Goal: Information Seeking & Learning: Learn about a topic

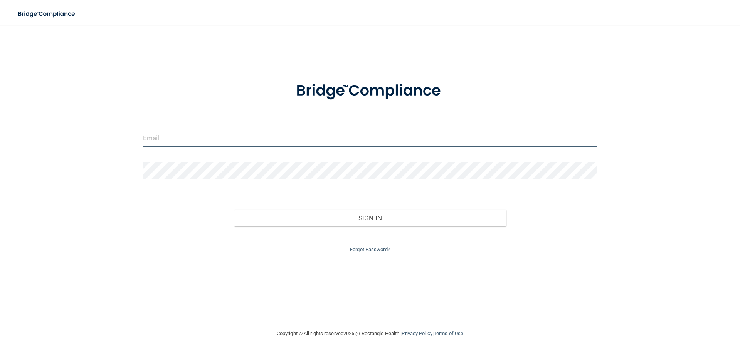
type input "[EMAIL_ADDRESS][DOMAIN_NAME]"
click at [273, 135] on input "[EMAIL_ADDRESS][DOMAIN_NAME]" at bounding box center [370, 137] width 454 height 17
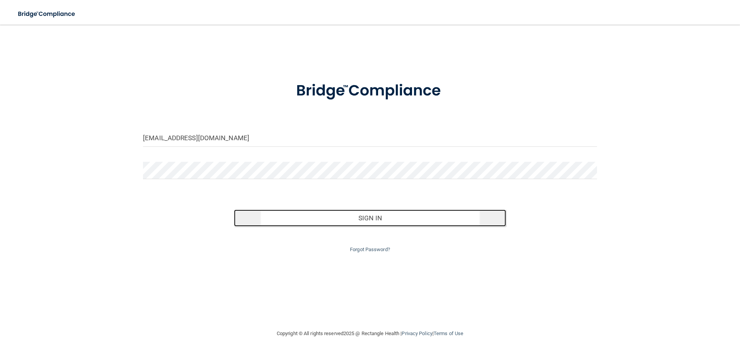
click at [410, 220] on button "Sign In" at bounding box center [370, 218] width 272 height 17
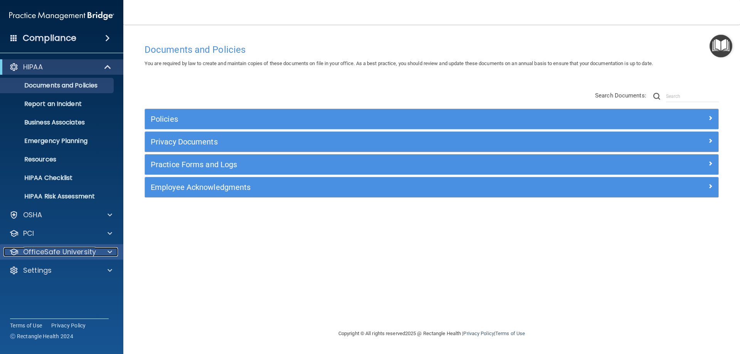
click at [64, 255] on p "OfficeSafe University" at bounding box center [59, 251] width 73 height 9
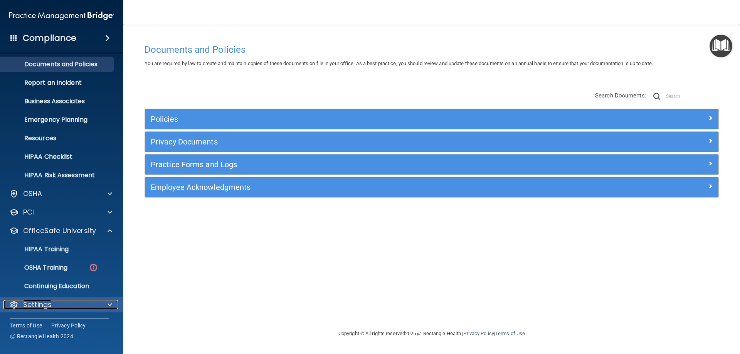
click at [108, 304] on span at bounding box center [109, 304] width 5 height 9
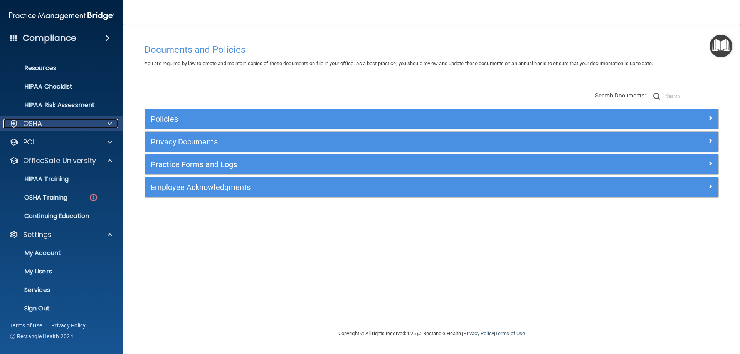
click at [89, 126] on div "OSHA" at bounding box center [51, 123] width 96 height 9
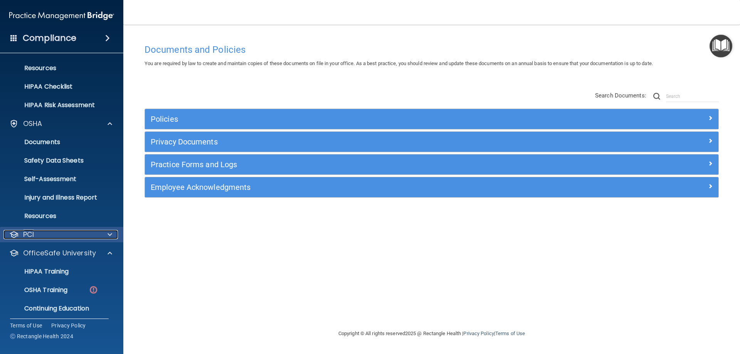
click at [75, 233] on div "PCI" at bounding box center [51, 234] width 96 height 9
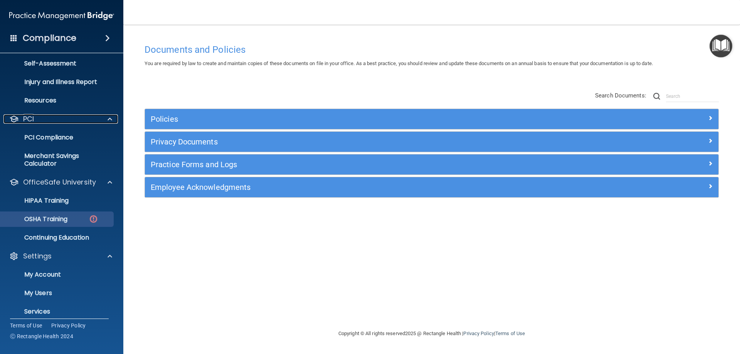
scroll to position [0, 0]
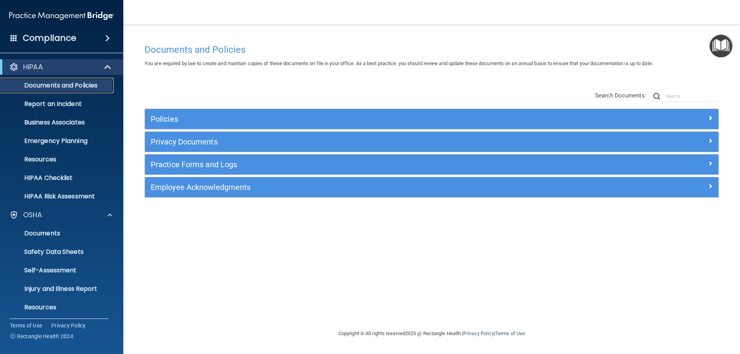
click at [90, 82] on p "Documents and Policies" at bounding box center [57, 86] width 105 height 8
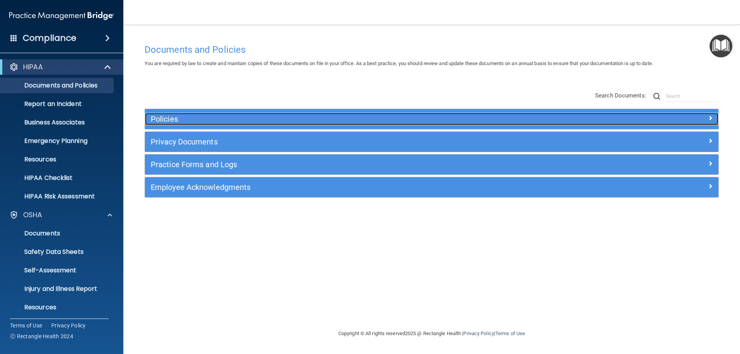
click at [676, 114] on div at bounding box center [646, 117] width 143 height 9
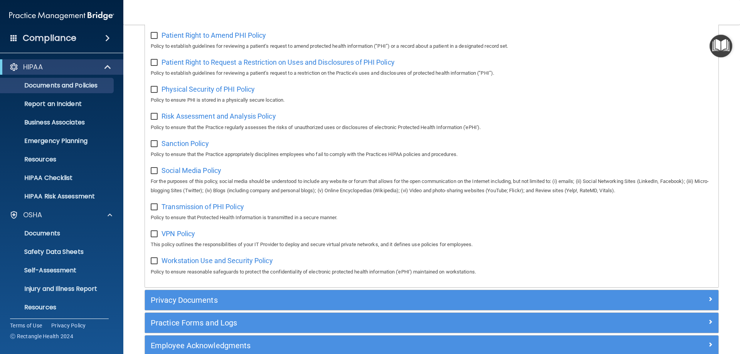
scroll to position [512, 0]
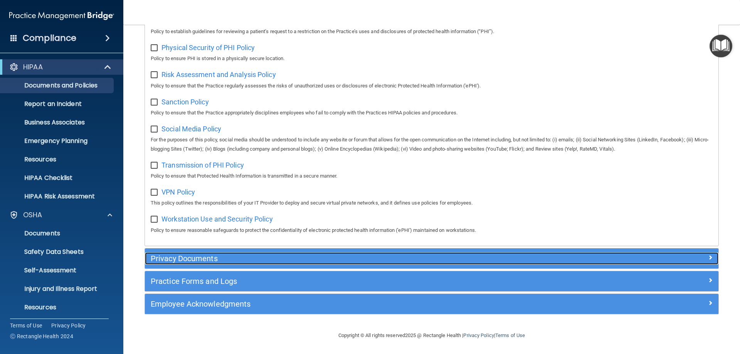
drag, startPoint x: 212, startPoint y: 259, endPoint x: 216, endPoint y: 256, distance: 5.0
click at [212, 258] on h5 "Privacy Documents" at bounding box center [360, 258] width 418 height 8
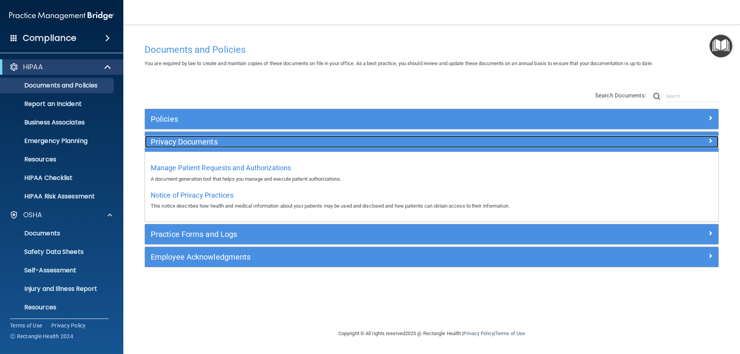
scroll to position [0, 0]
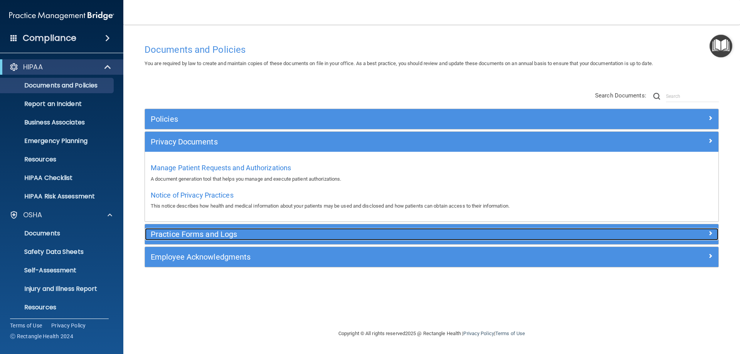
click at [275, 235] on h5 "Practice Forms and Logs" at bounding box center [360, 234] width 418 height 8
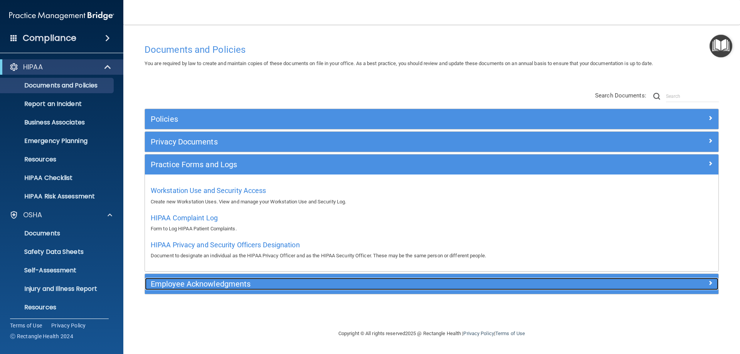
click at [225, 286] on h5 "Employee Acknowledgments" at bounding box center [360, 284] width 418 height 8
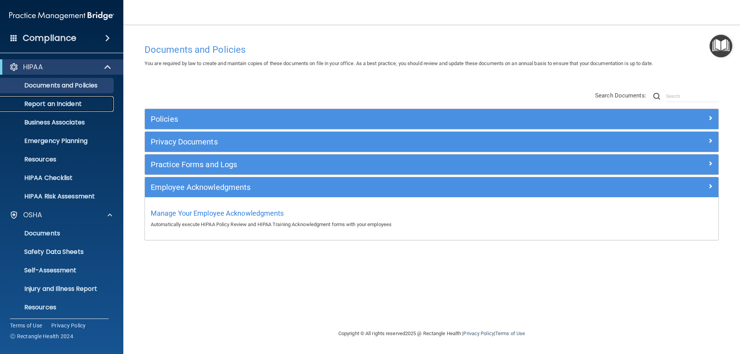
click at [51, 104] on p "Report an Incident" at bounding box center [57, 104] width 105 height 8
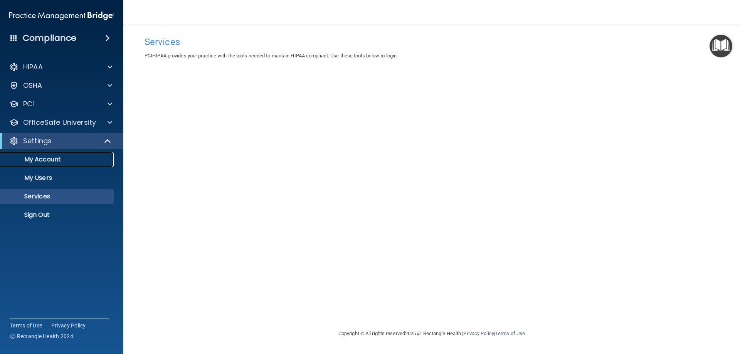
click at [49, 156] on p "My Account" at bounding box center [57, 160] width 105 height 8
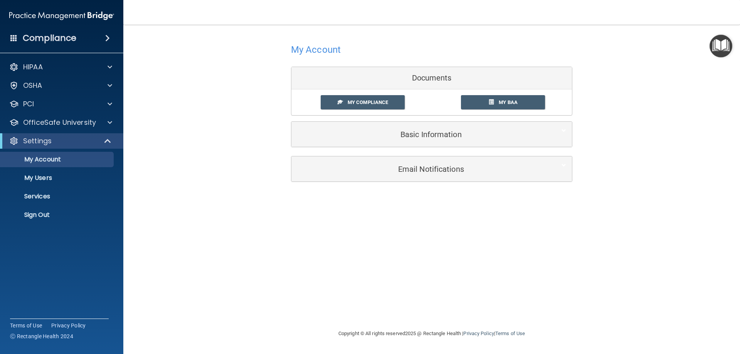
click at [505, 90] on div "My Compliance My Compliance My BAA" at bounding box center [431, 102] width 280 height 26
click at [497, 107] on link "My BAA" at bounding box center [503, 102] width 84 height 14
drag, startPoint x: 377, startPoint y: 98, endPoint x: 421, endPoint y: 116, distance: 47.4
click at [379, 98] on link "My Compliance" at bounding box center [363, 102] width 84 height 14
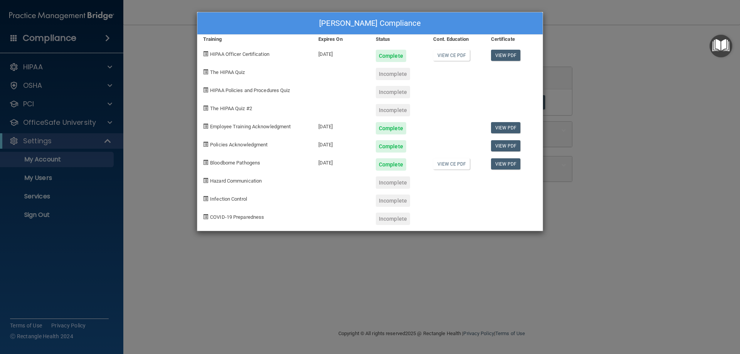
click at [585, 48] on div "Ciara Javier's Compliance Training Expires On Status Cont. Education Certificat…" at bounding box center [370, 177] width 740 height 354
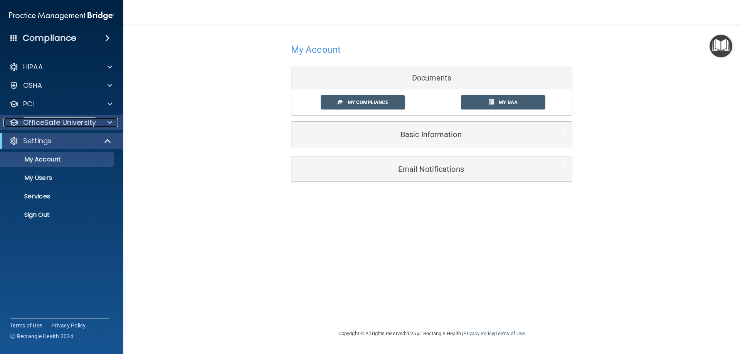
click at [81, 125] on p "OfficeSafe University" at bounding box center [59, 122] width 73 height 9
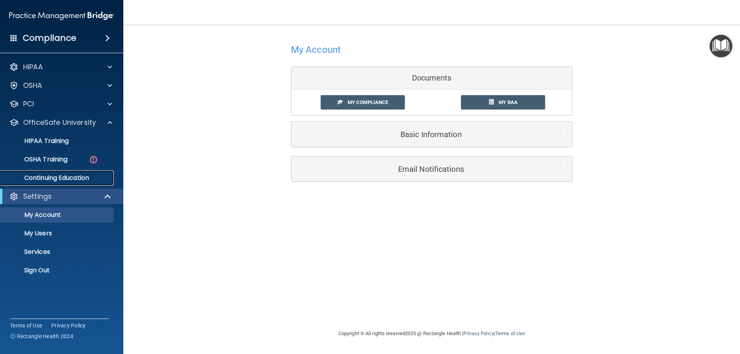
click at [63, 176] on p "Continuing Education" at bounding box center [57, 178] width 105 height 8
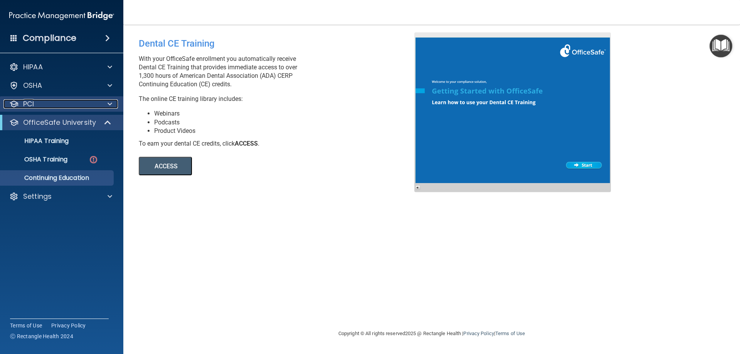
click at [98, 107] on div "PCI" at bounding box center [51, 103] width 96 height 9
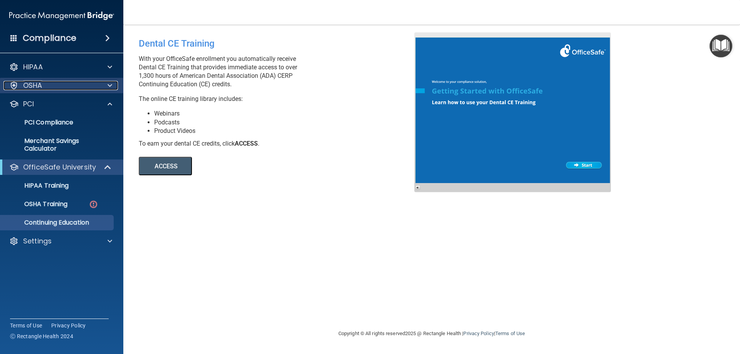
click at [105, 86] on div at bounding box center [108, 85] width 19 height 9
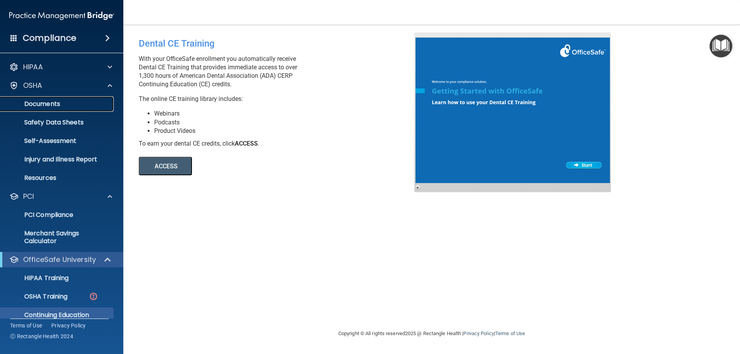
click at [97, 101] on p "Documents" at bounding box center [57, 104] width 105 height 8
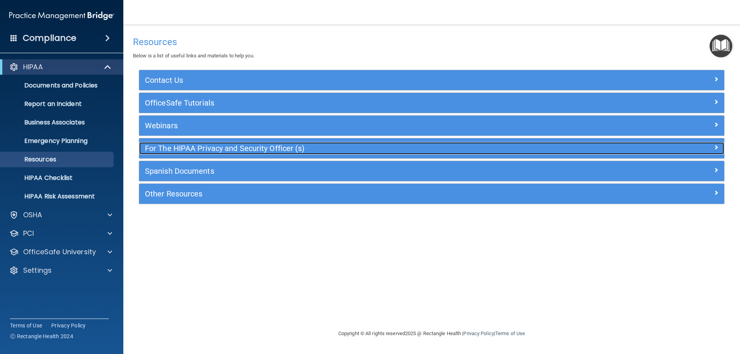
click at [398, 147] on h5 "For The HIPAA Privacy and Security Officer (s)" at bounding box center [358, 148] width 427 height 8
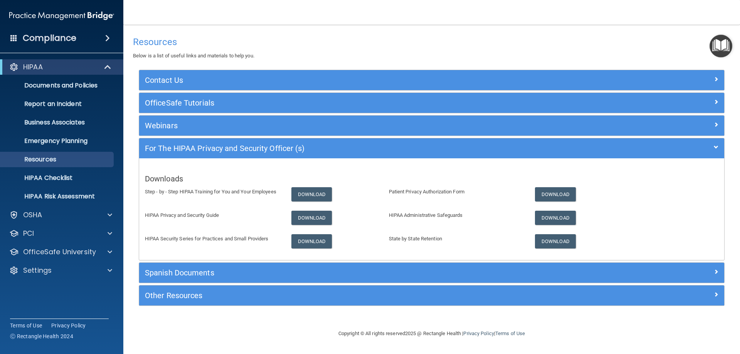
drag, startPoint x: 252, startPoint y: 250, endPoint x: 245, endPoint y: 257, distance: 10.4
click at [250, 253] on div "Downloads Step - by - Step HIPAA Training for You and Your Employees Download P…" at bounding box center [431, 209] width 585 height 90
click at [236, 266] on div "Spanish Documents" at bounding box center [431, 273] width 585 height 20
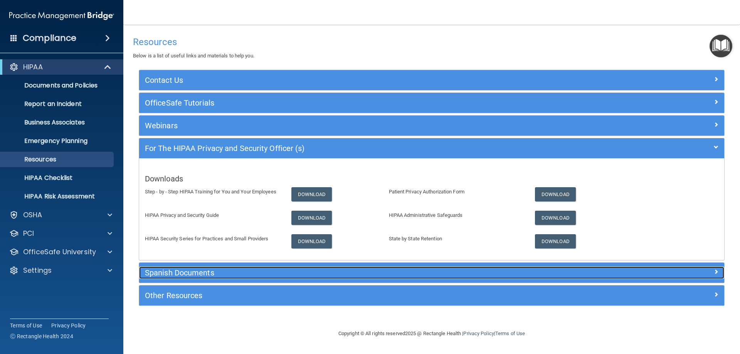
click at [239, 275] on h5 "Spanish Documents" at bounding box center [358, 273] width 427 height 8
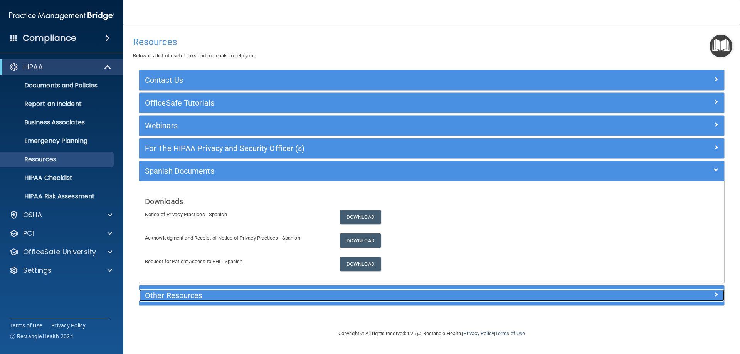
click at [257, 294] on h5 "Other Resources" at bounding box center [358, 295] width 427 height 8
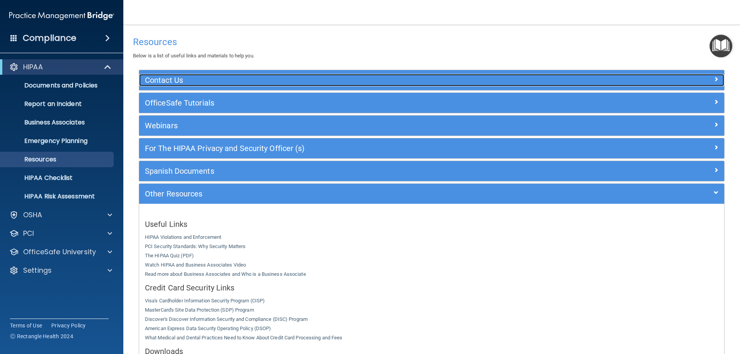
click at [266, 82] on h5 "Contact Us" at bounding box center [358, 80] width 427 height 8
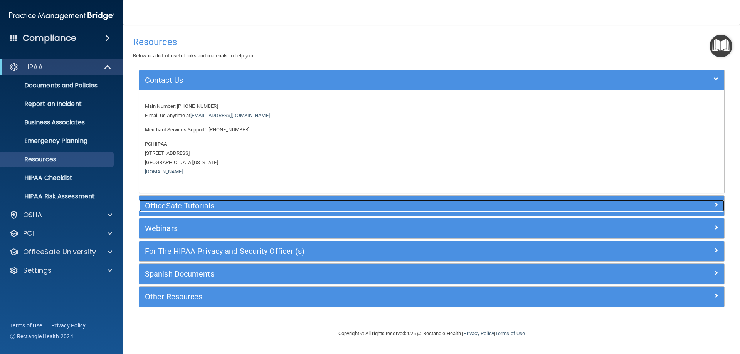
click at [247, 206] on h5 "OfficeSafe Tutorials" at bounding box center [358, 206] width 427 height 8
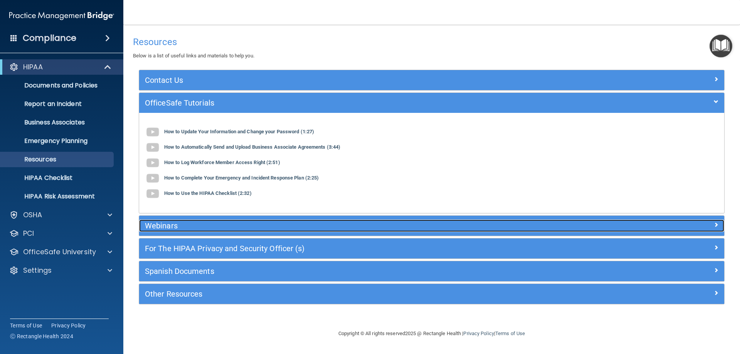
click at [247, 232] on div "Webinars" at bounding box center [358, 226] width 439 height 12
